Goal: Task Accomplishment & Management: Manage account settings

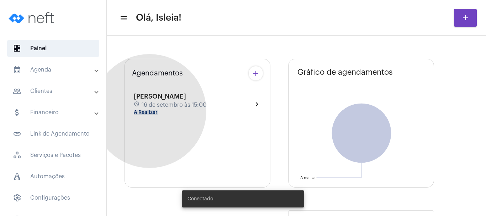
click at [150, 111] on mat-chip "A Realizar" at bounding box center [146, 112] width 24 height 5
type input "[URL][DOMAIN_NAME]"
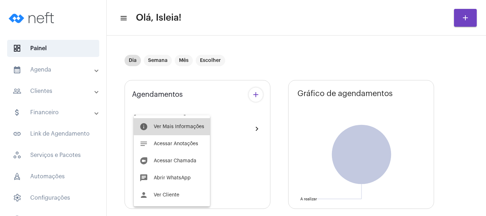
click at [185, 126] on span "Ver Mais Informações" at bounding box center [179, 126] width 51 height 5
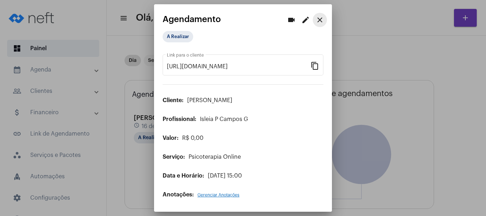
click at [323, 19] on mat-icon "close" at bounding box center [320, 20] width 9 height 9
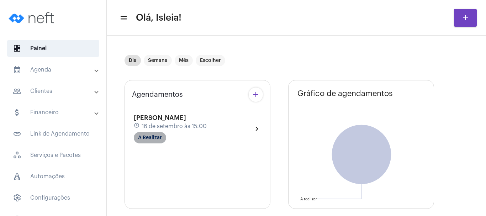
click at [151, 135] on mat-chip "A Realizar" at bounding box center [150, 137] width 32 height 11
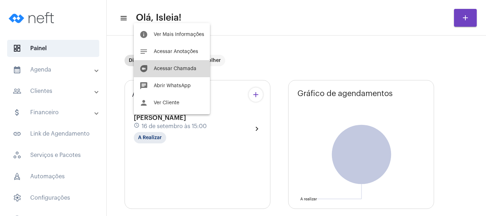
click at [194, 69] on span "Acessar Chamada" at bounding box center [175, 68] width 43 height 5
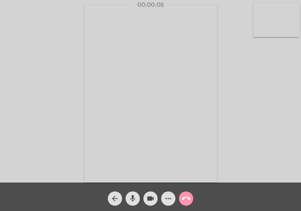
click at [205, 100] on video at bounding box center [150, 93] width 133 height 177
click at [107, 142] on video at bounding box center [76, 93] width 133 height 177
click at [103, 143] on video at bounding box center [150, 93] width 133 height 177
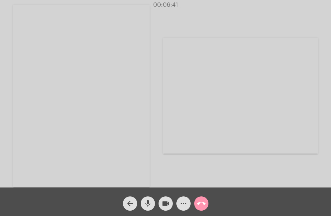
click at [164, 124] on video at bounding box center [240, 96] width 155 height 116
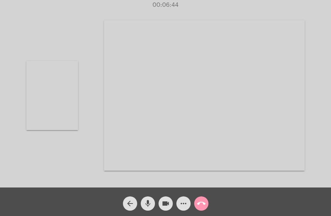
click at [47, 98] on video at bounding box center [52, 95] width 52 height 69
click at [240, 96] on div "Acessando Câmera e Microfone..." at bounding box center [165, 95] width 329 height 187
click at [190, 109] on video at bounding box center [165, 96] width 136 height 182
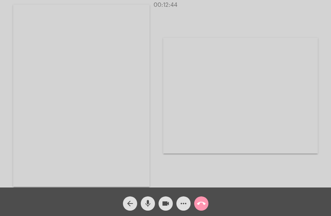
click at [185, 10] on div "Acessando Câmera e Microfone..." at bounding box center [240, 95] width 155 height 185
click at [209, 16] on div "Acessando Câmera e Microfone..." at bounding box center [240, 95] width 155 height 185
click at [209, 15] on div "Acessando Câmera e Microfone..." at bounding box center [240, 95] width 155 height 185
click at [146, 200] on mat-icon "mic" at bounding box center [147, 203] width 9 height 9
click at [151, 200] on mat-icon "mic_off" at bounding box center [147, 203] width 9 height 9
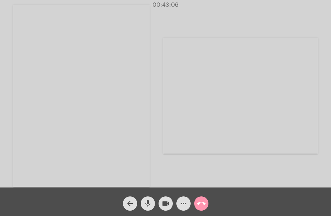
click at [156, 174] on div "Acessando Câmera e Microfone..." at bounding box center [165, 94] width 329 height 187
click at [162, 106] on div "Acessando Câmera e Microfone..." at bounding box center [165, 94] width 329 height 187
click at [203, 203] on mat-icon "call_end" at bounding box center [201, 203] width 9 height 9
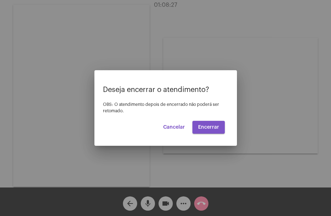
click at [208, 129] on span "Encerrar" at bounding box center [208, 127] width 21 height 5
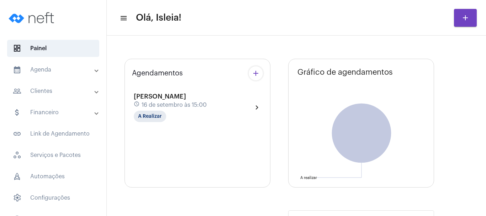
type input "[URL][DOMAIN_NAME]"
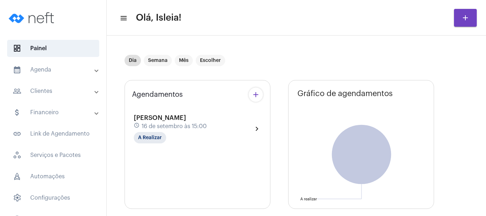
click at [51, 67] on mat-panel-title "calendar_month_outlined Agenda" at bounding box center [54, 70] width 82 height 9
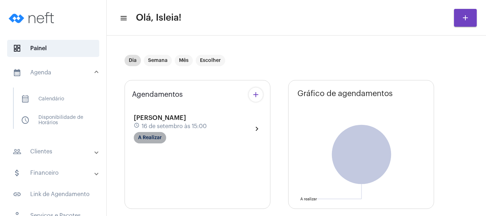
click at [146, 139] on mat-chip "A Realizar" at bounding box center [150, 137] width 32 height 11
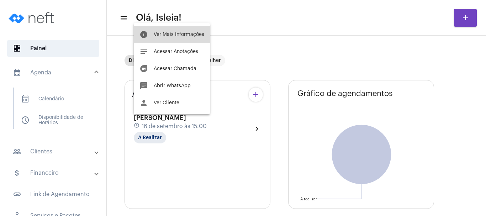
click at [177, 36] on span "Ver Mais Informações" at bounding box center [179, 34] width 51 height 5
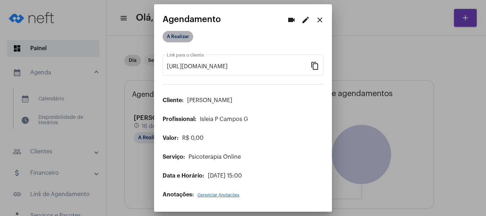
click at [180, 34] on mat-chip "A Realizar" at bounding box center [178, 36] width 31 height 11
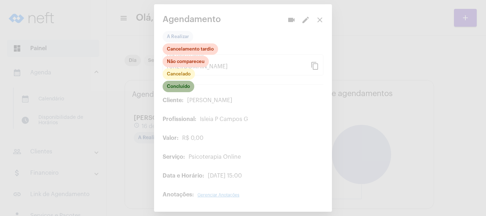
click at [176, 84] on mat-chip "Concluído" at bounding box center [179, 86] width 32 height 11
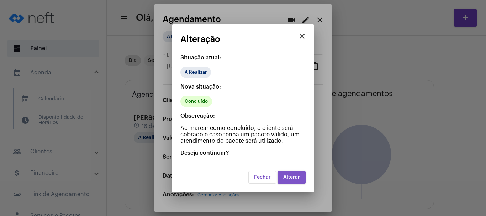
click at [297, 173] on button "Alterar" at bounding box center [292, 177] width 28 height 13
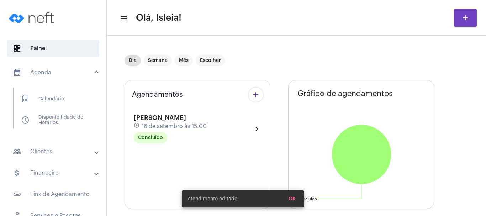
click at [62, 76] on mat-panel-title "calendar_month_outlined Agenda" at bounding box center [54, 72] width 82 height 9
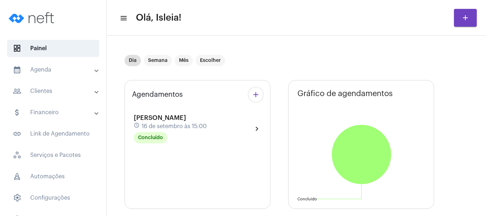
click at [42, 70] on mat-panel-title "calendar_month_outlined Agenda" at bounding box center [54, 70] width 82 height 9
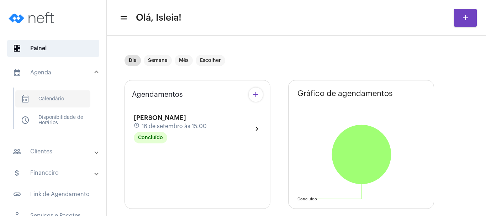
click at [48, 99] on span "calendar_month_outlined Calendário" at bounding box center [52, 98] width 75 height 17
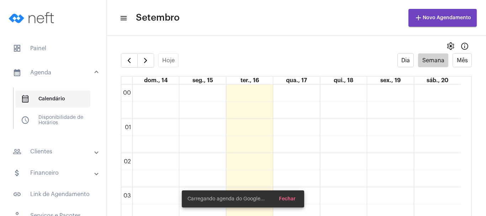
scroll to position [205, 0]
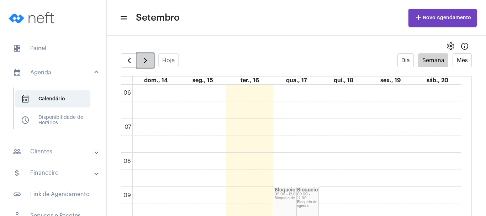
click at [146, 58] on span "button" at bounding box center [145, 60] width 9 height 9
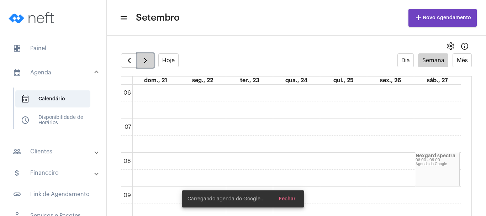
click at [146, 58] on span "button" at bounding box center [145, 60] width 9 height 9
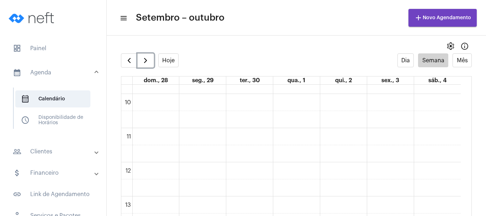
scroll to position [460, 0]
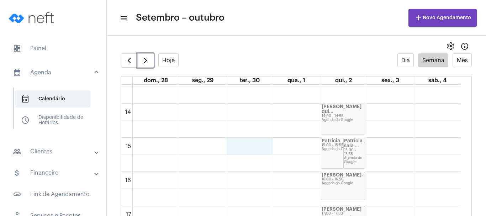
click at [254, 145] on div "00 01 02 03 04 05 06 07 08 09 10 11 12 13 14 15 16 17 18 19 20 21 22 23 Patríci…" at bounding box center [291, 35] width 340 height 820
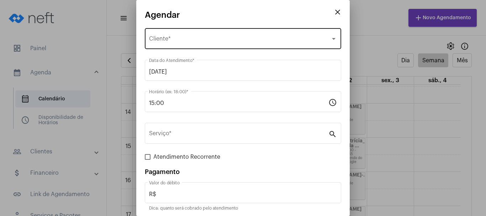
click at [231, 34] on div "Selecione o Cliente Cliente *" at bounding box center [243, 38] width 188 height 22
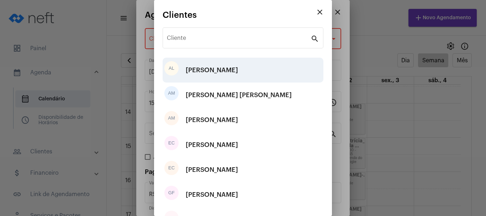
click at [231, 69] on div "AL [PERSON_NAME]" at bounding box center [243, 70] width 161 height 25
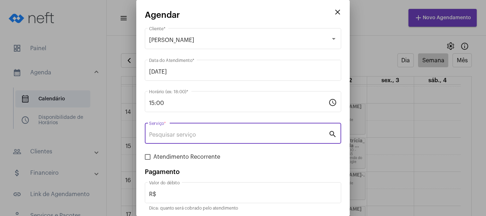
click at [194, 136] on input "Serviço *" at bounding box center [238, 135] width 179 height 6
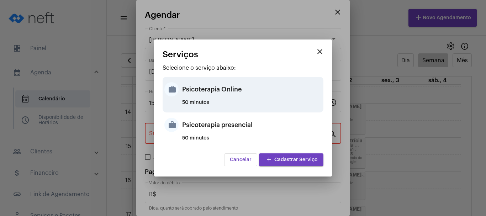
click at [219, 80] on div "Psicoterapia Online" at bounding box center [252, 89] width 140 height 21
type input "Psicoterapia Online"
type input "R$ 120"
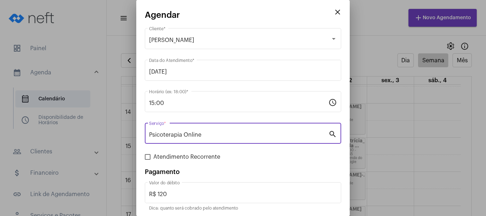
click at [147, 156] on span at bounding box center [148, 157] width 6 height 6
click at [147, 160] on input "Atendimento Recorrente" at bounding box center [147, 160] width 0 height 0
checkbox input "true"
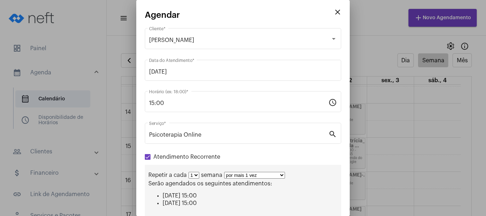
scroll to position [85, 0]
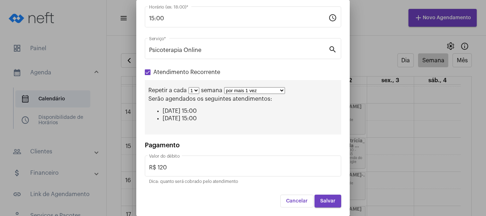
click at [264, 90] on select "por mais 1 vez por mais 2 vezes por mais 3 vezes por mais 4 vezes por mais 5 ve…" at bounding box center [254, 90] width 61 height 7
click at [224, 87] on select "por mais 1 vez por mais 2 vezes por mais 3 vezes por mais 4 vezes por mais 5 ve…" at bounding box center [254, 90] width 61 height 7
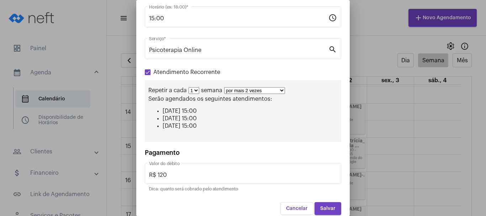
click at [260, 92] on select "por mais 1 vez por mais 2 vezes por mais 3 vezes por mais 4 vezes por mais 5 ve…" at bounding box center [254, 90] width 61 height 7
select select "0: 1"
click at [224, 87] on select "por mais 1 vez por mais 2 vezes por mais 3 vezes por mais 4 vezes por mais 5 ve…" at bounding box center [254, 90] width 61 height 7
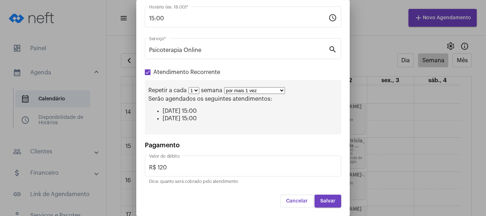
click at [193, 87] on div "Repetir a cada 1 2 3 4 5 6 7 8 semana por mais 1 vez por mais 2 vezes por mais …" at bounding box center [243, 107] width 197 height 54
click at [194, 90] on select "1 2 3 4 5 6 7 8" at bounding box center [194, 90] width 11 height 7
select select "1: 2"
click at [189, 87] on select "1 2 3 4 5 6 7 8" at bounding box center [194, 90] width 11 height 7
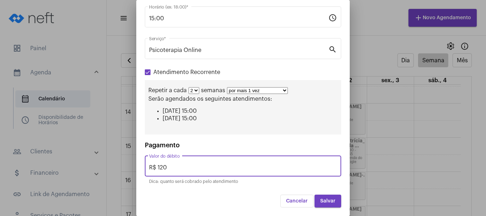
click at [200, 170] on input "R$ 120" at bounding box center [243, 167] width 188 height 6
type input "R$ 160"
click at [324, 199] on span "Salvar" at bounding box center [327, 201] width 15 height 5
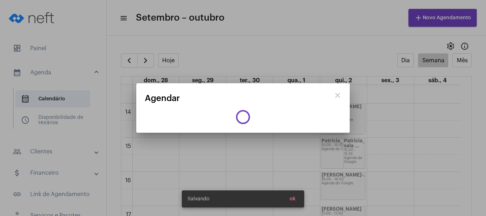
scroll to position [0, 0]
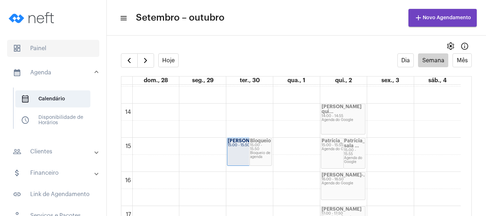
click at [53, 49] on span "dashboard Painel" at bounding box center [53, 48] width 92 height 17
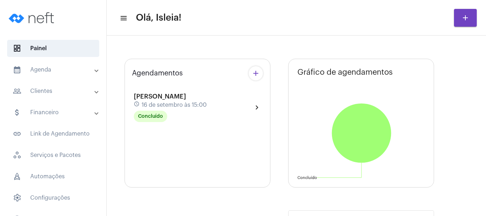
type input "[URL][DOMAIN_NAME]"
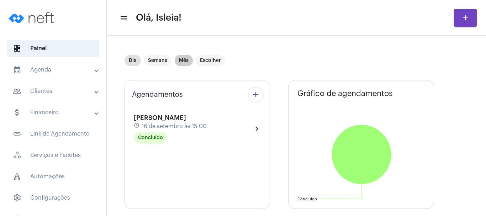
click at [183, 60] on mat-chip "Mês" at bounding box center [184, 60] width 18 height 11
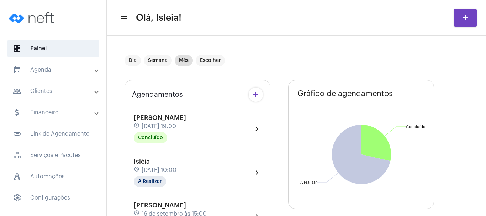
click at [320, 16] on mat-toolbar-row "menu Olá, Isleia! add" at bounding box center [297, 17] width 380 height 23
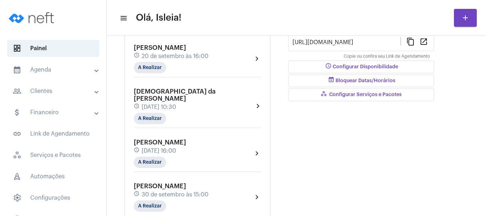
scroll to position [203, 0]
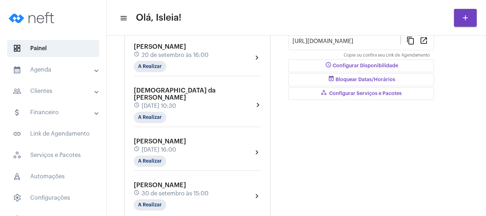
click at [256, 59] on mat-icon "chevron_right" at bounding box center [257, 57] width 9 height 9
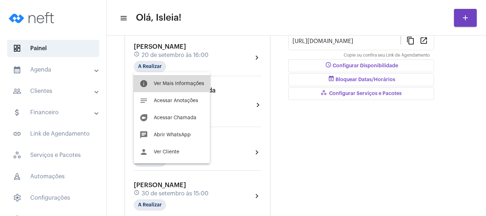
click at [189, 81] on span "Ver Mais Informações" at bounding box center [179, 83] width 51 height 5
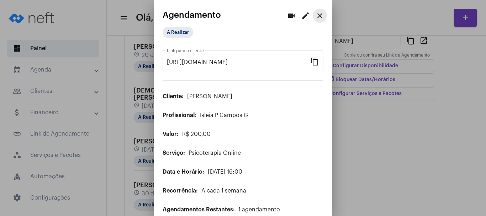
click at [316, 17] on mat-icon "close" at bounding box center [320, 15] width 9 height 9
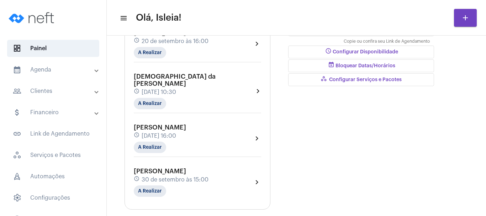
scroll to position [217, 0]
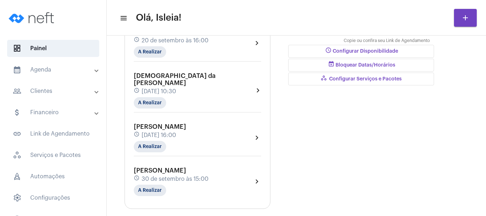
click at [260, 86] on mat-icon "chevron_right" at bounding box center [257, 90] width 7 height 9
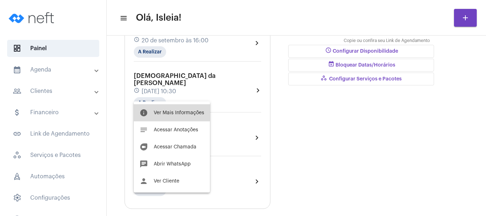
click at [185, 109] on button "info Ver Mais Informações" at bounding box center [172, 112] width 76 height 17
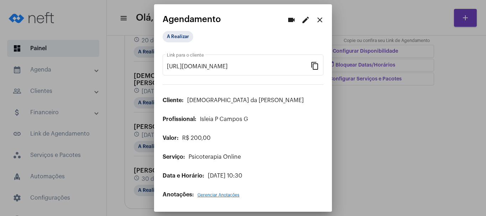
click at [323, 16] on mat-icon "close" at bounding box center [320, 20] width 9 height 9
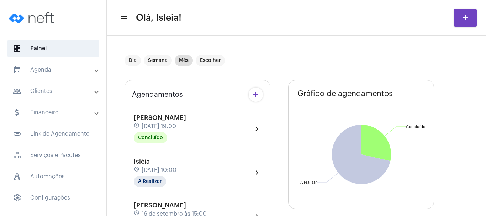
click at [323, 16] on mat-toolbar-row "menu Olá, Isleia! add" at bounding box center [297, 17] width 380 height 23
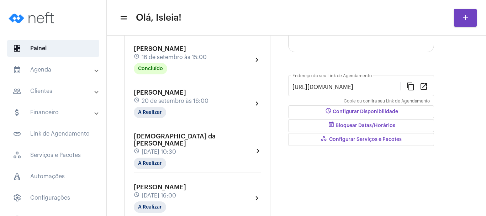
scroll to position [171, 0]
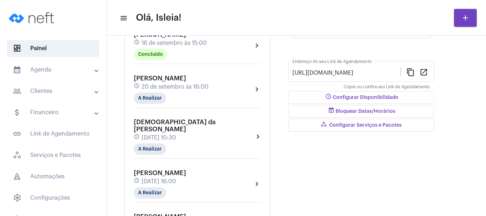
click at [350, 187] on div "Gráfico de agendamentos Não há agendamentos Concluído Concluído A realizar A re…" at bounding box center [361, 82] width 146 height 346
click at [65, 69] on mat-panel-title "calendar_month_outlined Agenda" at bounding box center [54, 70] width 82 height 9
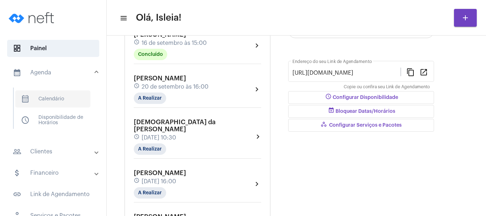
click at [46, 106] on span "calendar_month_outlined Calendário" at bounding box center [52, 98] width 75 height 17
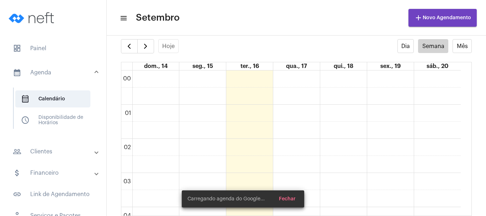
scroll to position [205, 0]
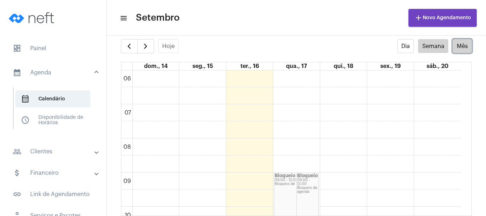
click at [463, 47] on button "Mês" at bounding box center [462, 46] width 19 height 14
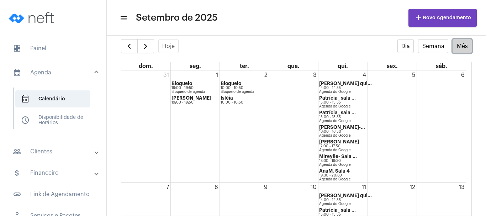
click at [458, 45] on button "Mês" at bounding box center [462, 46] width 19 height 14
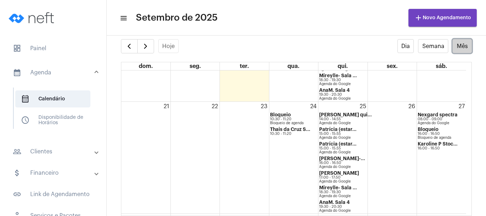
scroll to position [316, 0]
